Goal: Use online tool/utility: Utilize a website feature to perform a specific function

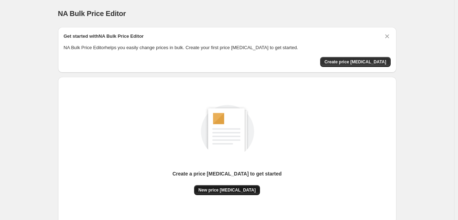
click at [225, 194] on button "New price [MEDICAL_DATA]" at bounding box center [227, 190] width 66 height 10
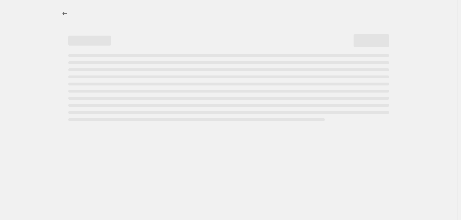
select select "percentage"
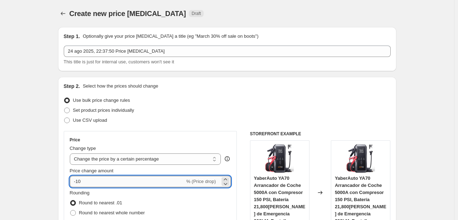
click at [140, 180] on input "-10" at bounding box center [127, 181] width 115 height 11
type input "-1"
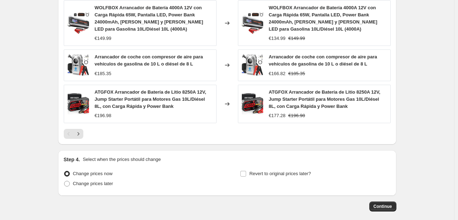
scroll to position [545, 0]
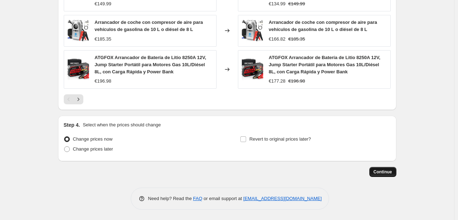
type input "-27"
click at [389, 169] on span "Continue" at bounding box center [382, 172] width 19 height 6
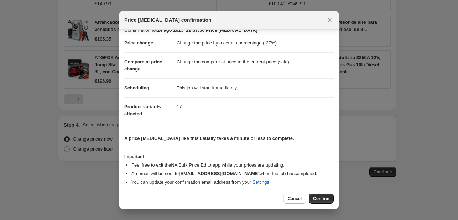
scroll to position [14, 0]
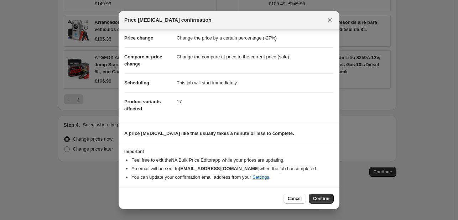
click at [322, 195] on button "Confirm" at bounding box center [321, 199] width 25 height 10
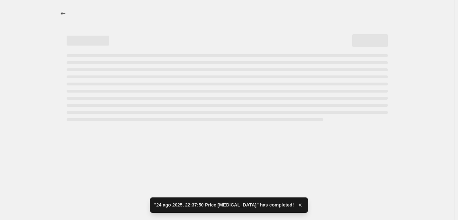
select select "percentage"
